Goal: Transaction & Acquisition: Purchase product/service

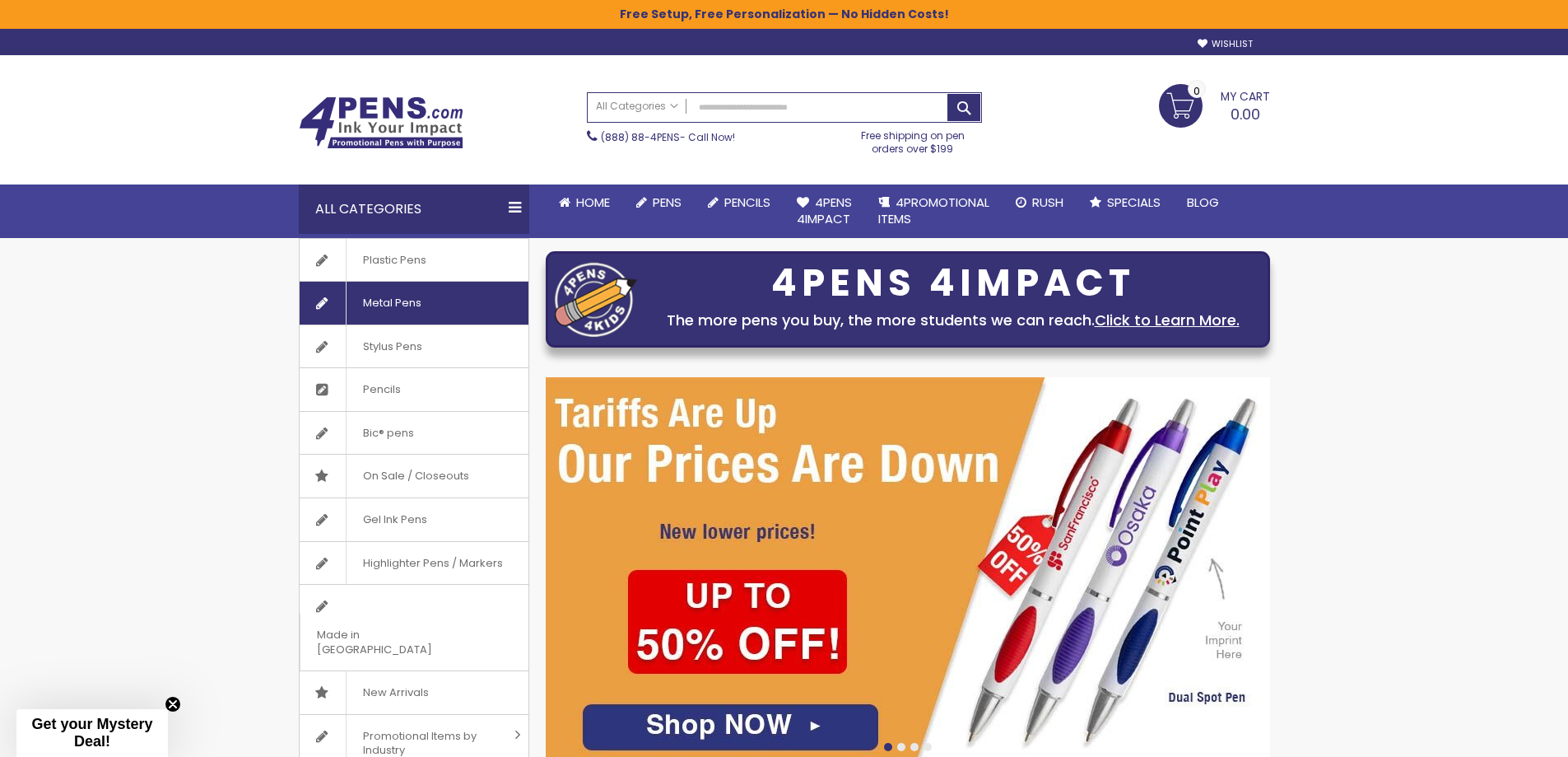
click at [389, 306] on span "Metal Pens" at bounding box center [391, 302] width 92 height 42
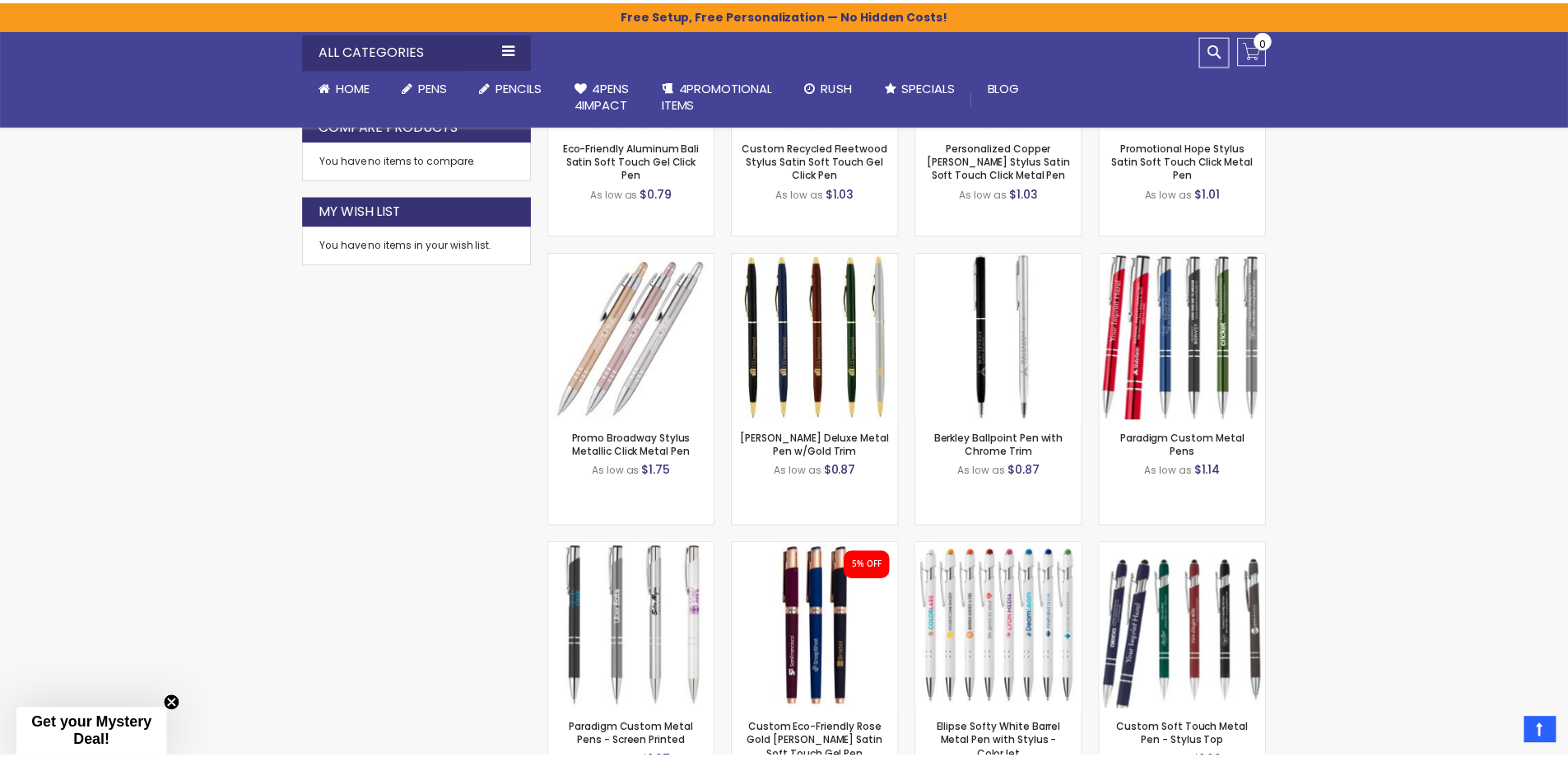
scroll to position [906, 0]
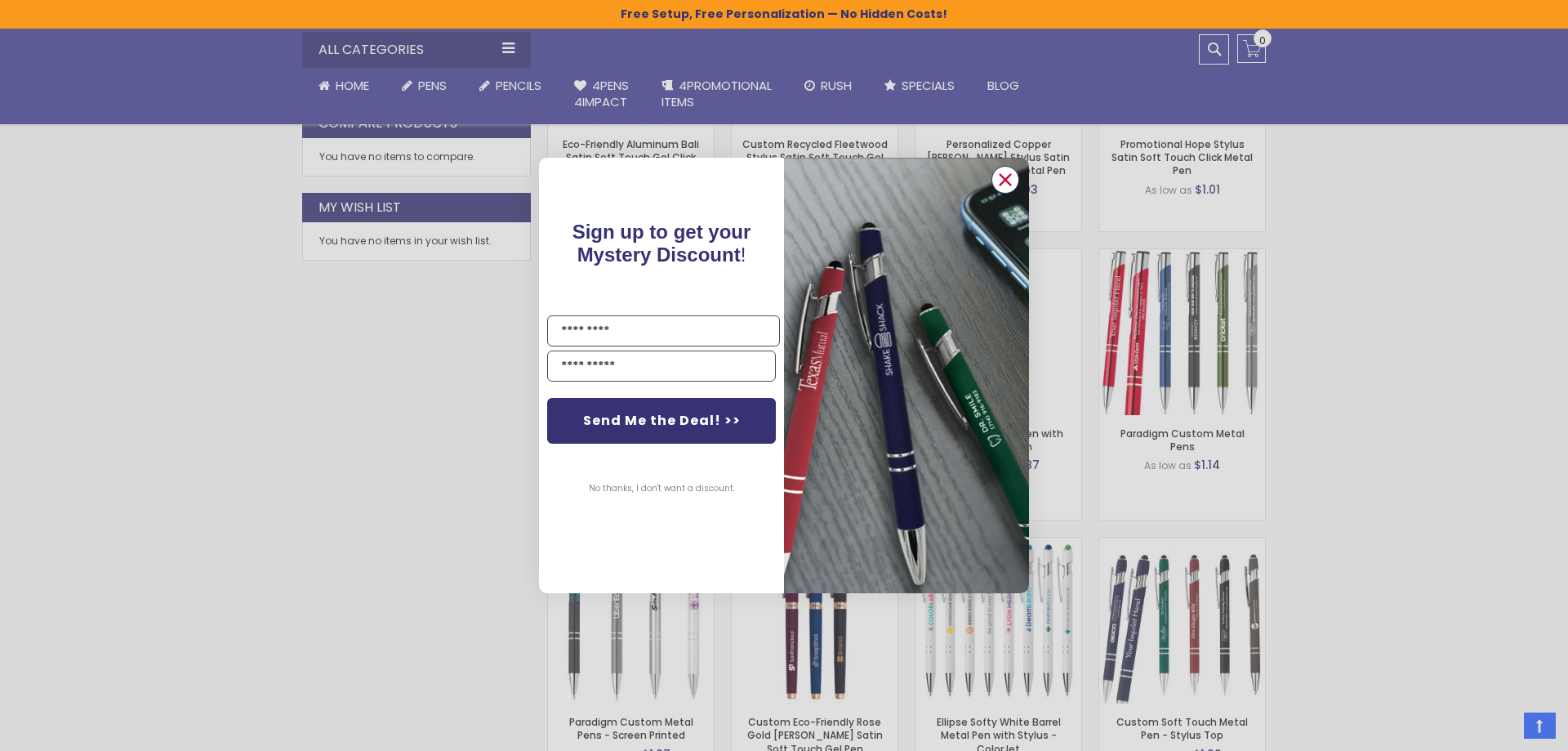
click at [1006, 174] on circle "Close dialog" at bounding box center [1005, 179] width 24 height 24
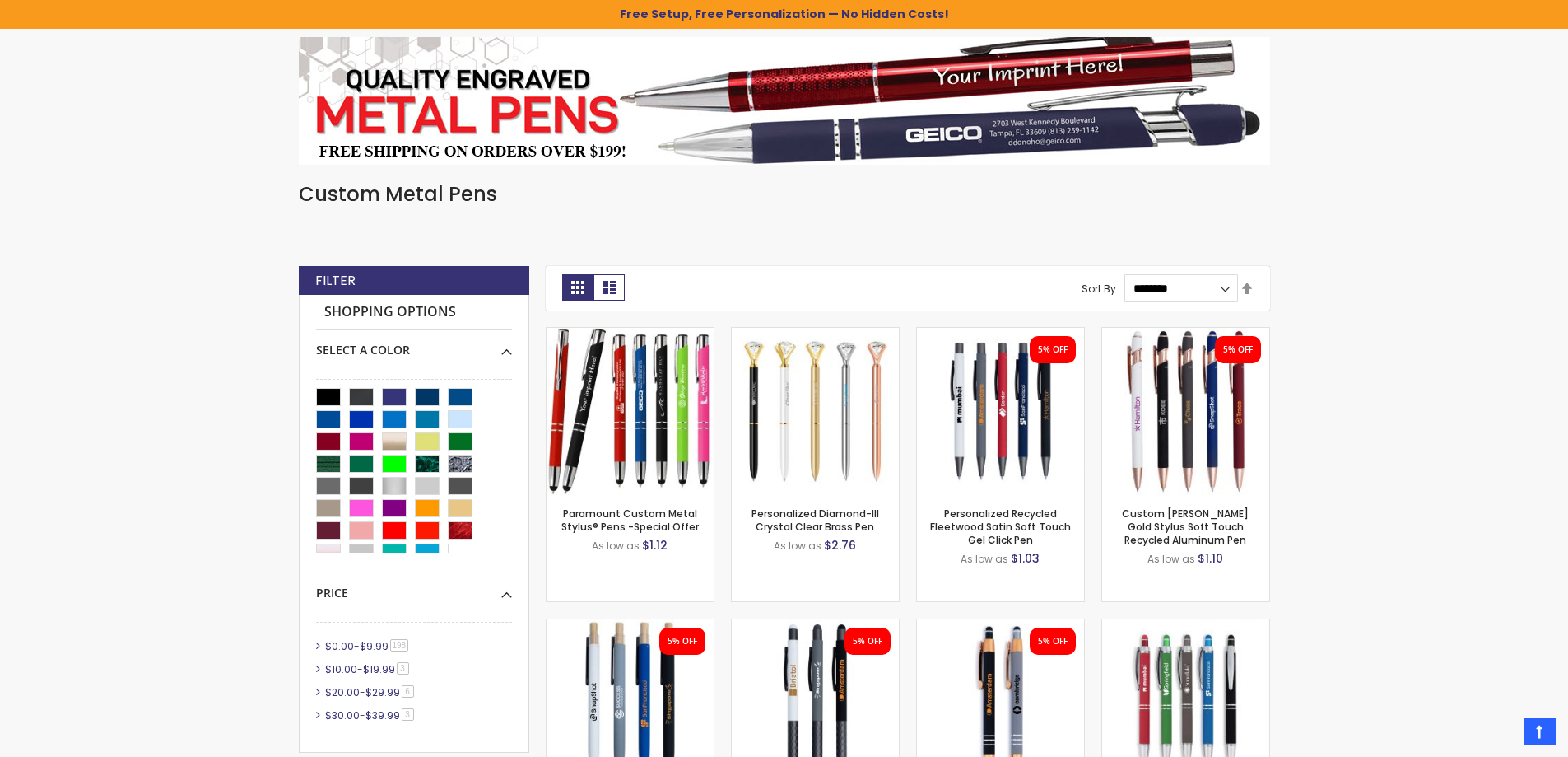
scroll to position [0, 0]
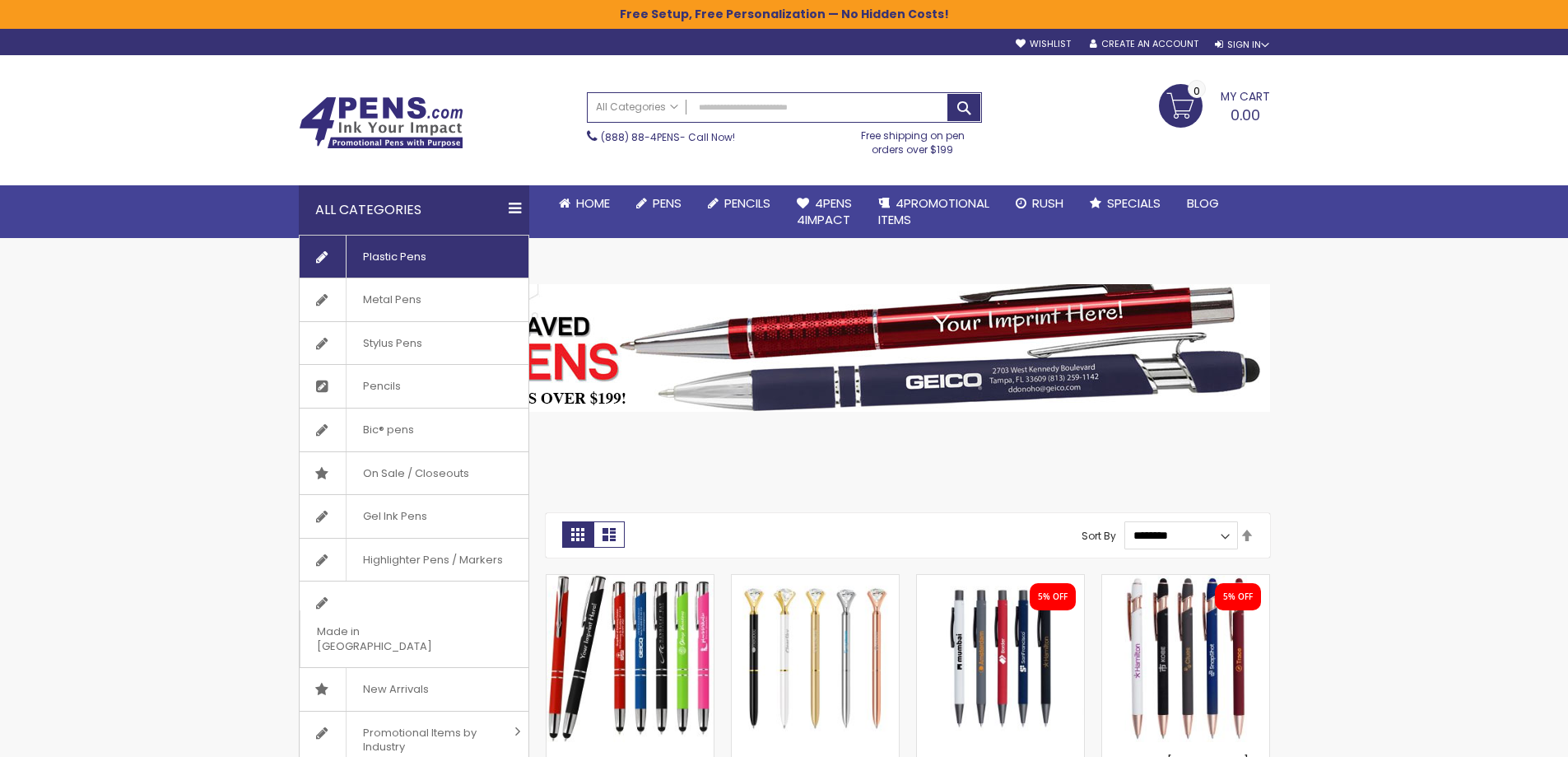
click at [414, 257] on span "Plastic Pens" at bounding box center [394, 257] width 97 height 42
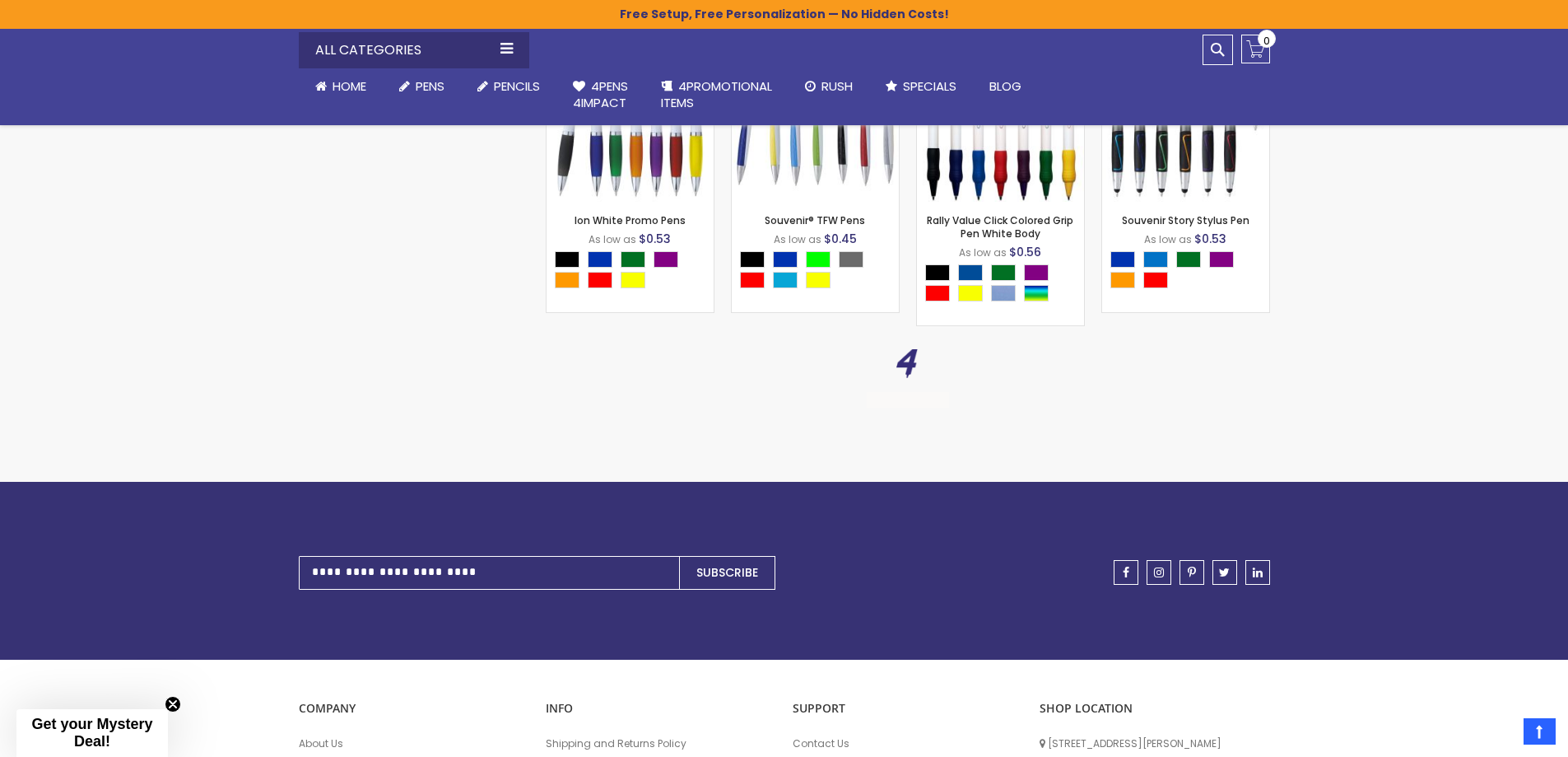
scroll to position [11611, 0]
